Goal: Find specific page/section: Find specific page/section

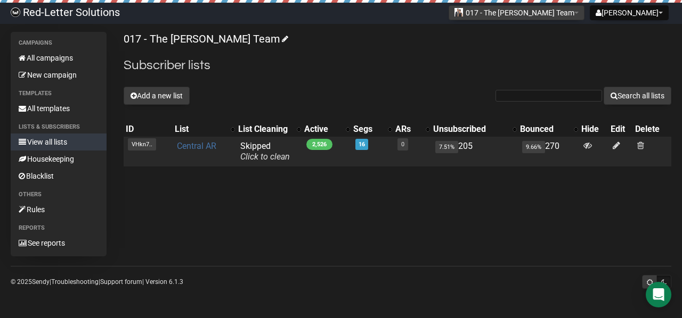
click at [191, 146] on link "Central AR" at bounding box center [196, 146] width 39 height 10
click at [195, 143] on link "Central AR" at bounding box center [196, 146] width 39 height 10
click at [193, 143] on link "Central AR" at bounding box center [196, 146] width 39 height 10
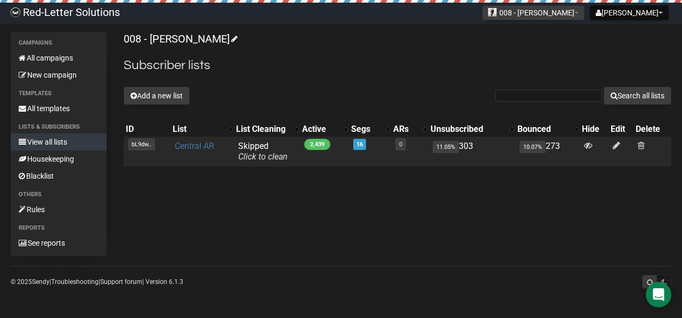
click at [201, 145] on link "Central AR" at bounding box center [194, 146] width 39 height 10
